Goal: Check status: Check status

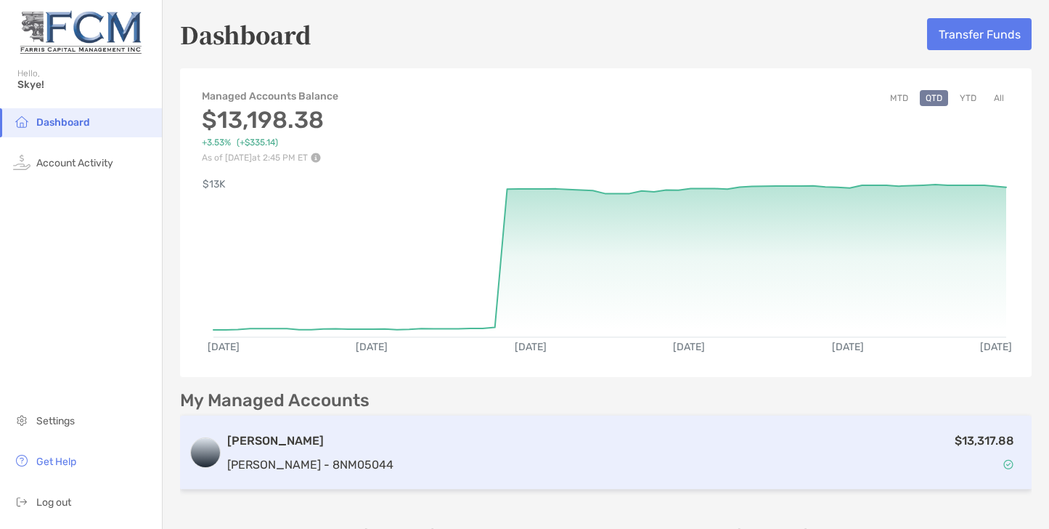
click at [428, 449] on div "$13,317.88" at bounding box center [711, 452] width 624 height 42
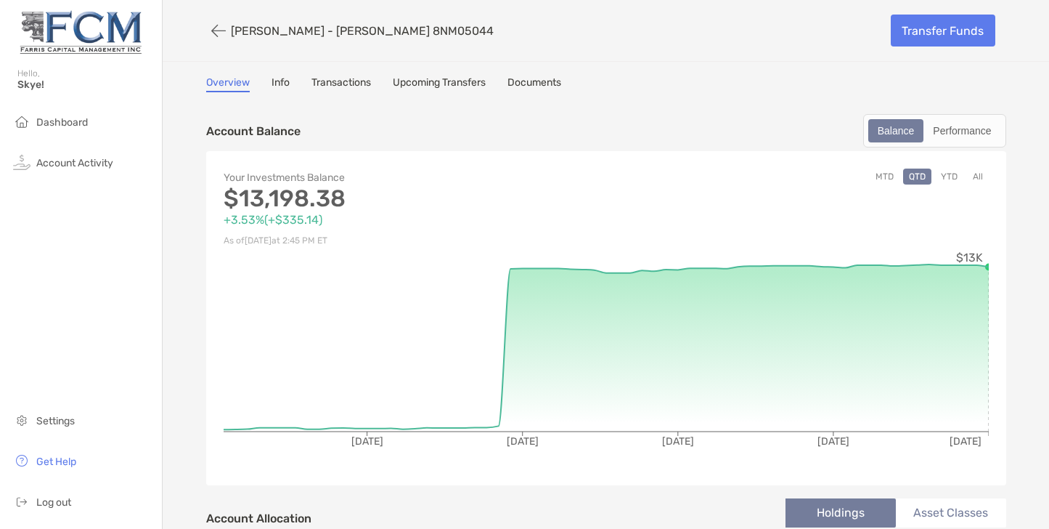
click at [340, 77] on link "Transactions" at bounding box center [341, 84] width 60 height 16
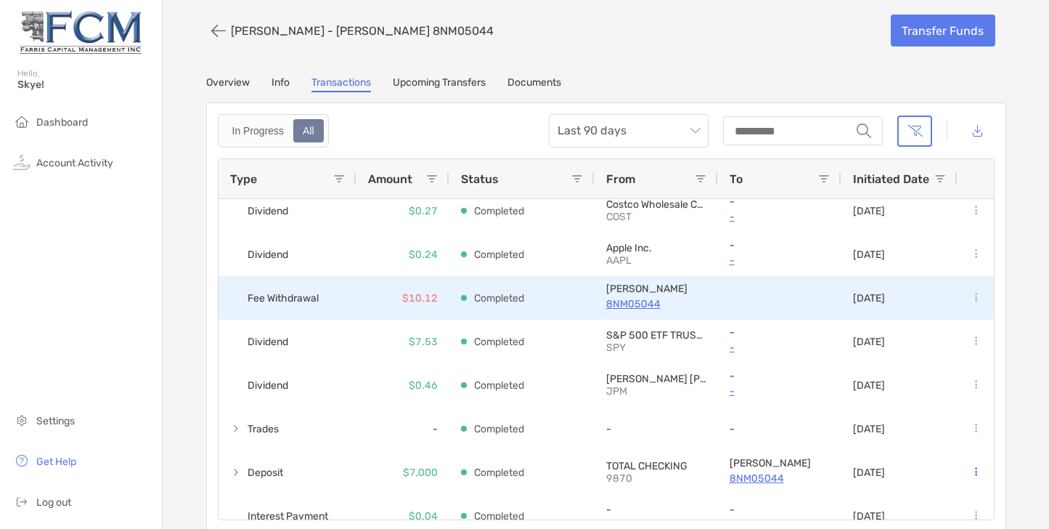
scroll to position [142, 0]
click at [626, 301] on p "8NM05044" at bounding box center [656, 303] width 100 height 18
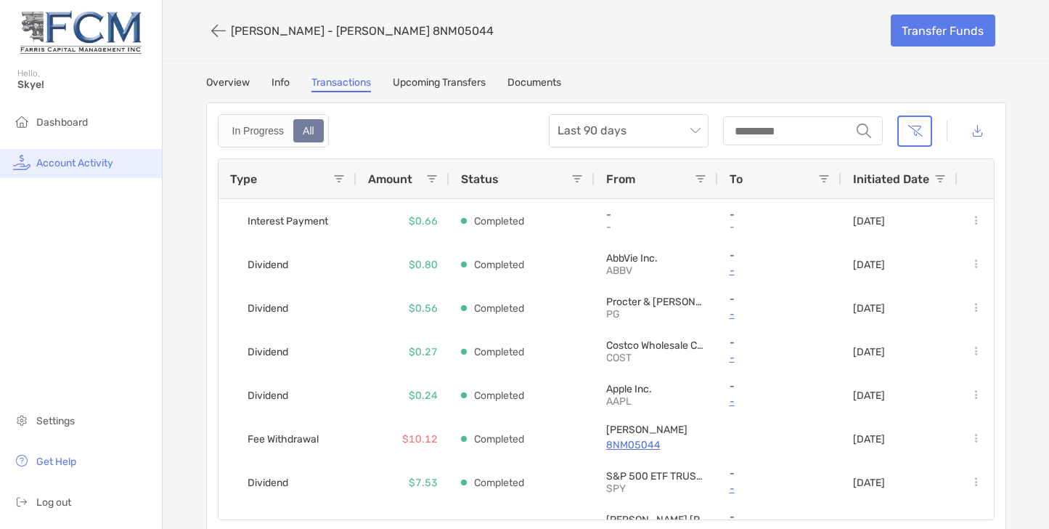
click at [87, 162] on span "Account Activity" at bounding box center [74, 163] width 77 height 12
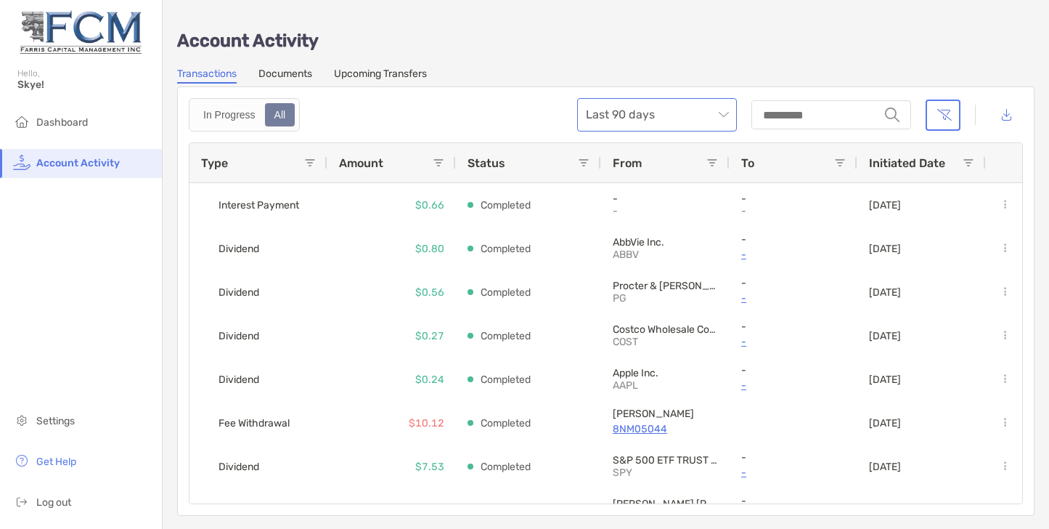
click at [713, 110] on span "Last 90 days" at bounding box center [657, 115] width 142 height 32
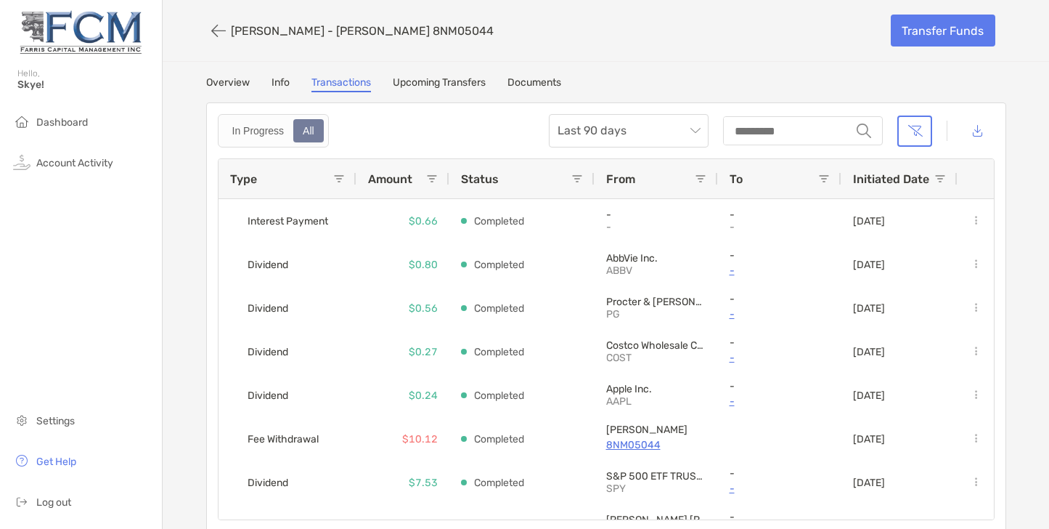
click at [93, 38] on img at bounding box center [80, 32] width 127 height 52
